Goal: Book appointment/travel/reservation

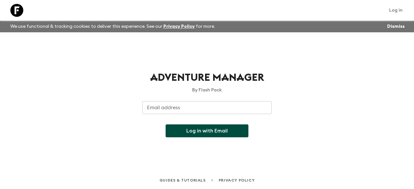
click at [182, 107] on input "Email address" at bounding box center [206, 107] width 129 height 13
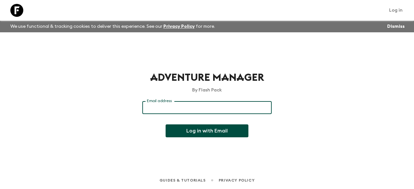
paste input "Sales.[GEOGRAPHIC_DATA]"
type input "[EMAIL_ADDRESS][DOMAIN_NAME]"
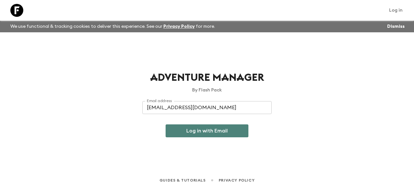
click at [191, 132] on button "Log in with Email" at bounding box center [207, 131] width 83 height 13
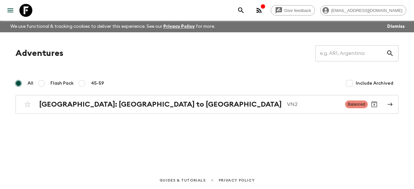
click at [55, 84] on span "Flash Pack" at bounding box center [61, 83] width 23 height 6
click at [45, 84] on input "Flash Pack" at bounding box center [42, 84] width 8 height 8
radio input "true"
click at [43, 83] on input "Flash Pack" at bounding box center [42, 84] width 8 height 8
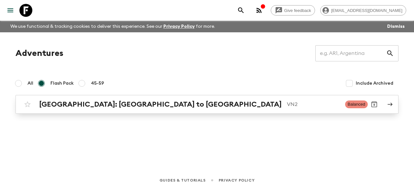
click at [100, 108] on h2 "[GEOGRAPHIC_DATA]: [GEOGRAPHIC_DATA] to [GEOGRAPHIC_DATA]" at bounding box center [160, 104] width 243 height 8
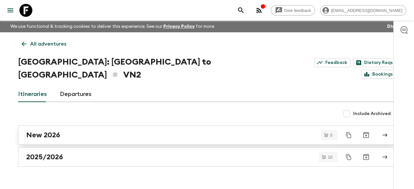
click at [39, 131] on h2 "New 2026" at bounding box center [43, 135] width 34 height 8
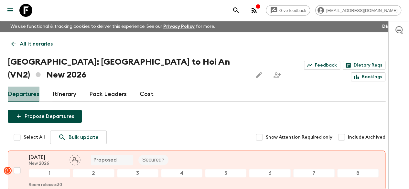
click at [25, 87] on link "Departures" at bounding box center [24, 95] width 32 height 16
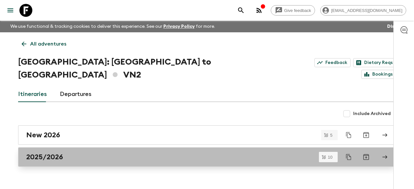
click at [37, 153] on h2 "2025/2026" at bounding box center [44, 157] width 37 height 8
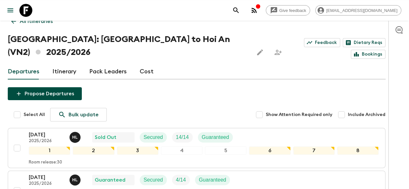
scroll to position [32, 0]
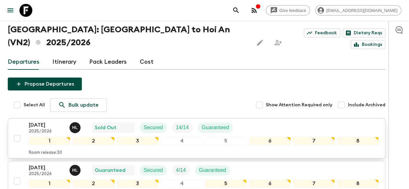
click at [50, 121] on p "[DATE]" at bounding box center [47, 125] width 36 height 8
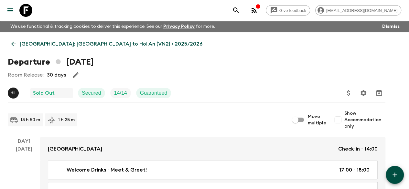
click at [163, 95] on p "Guaranteed" at bounding box center [154, 93] width 28 height 8
click at [100, 91] on p "Secured" at bounding box center [91, 93] width 19 height 8
click at [67, 91] on div "Sold Out" at bounding box center [51, 93] width 37 height 8
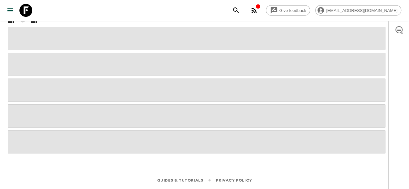
scroll to position [32, 0]
